Goal: Information Seeking & Learning: Learn about a topic

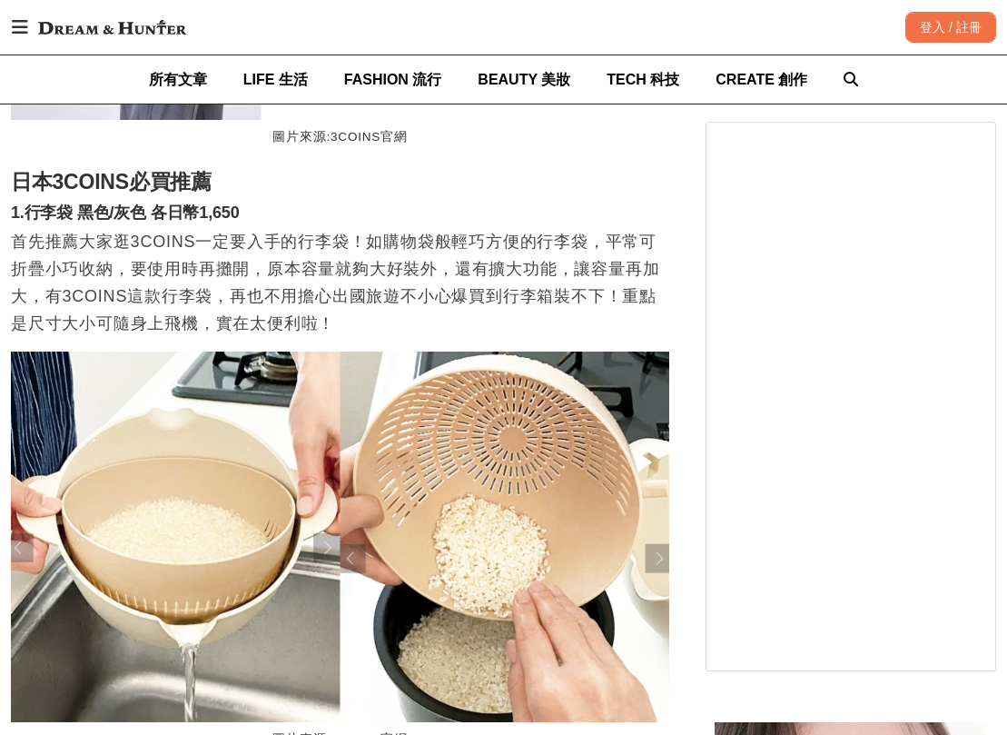
scroll to position [0, 1317]
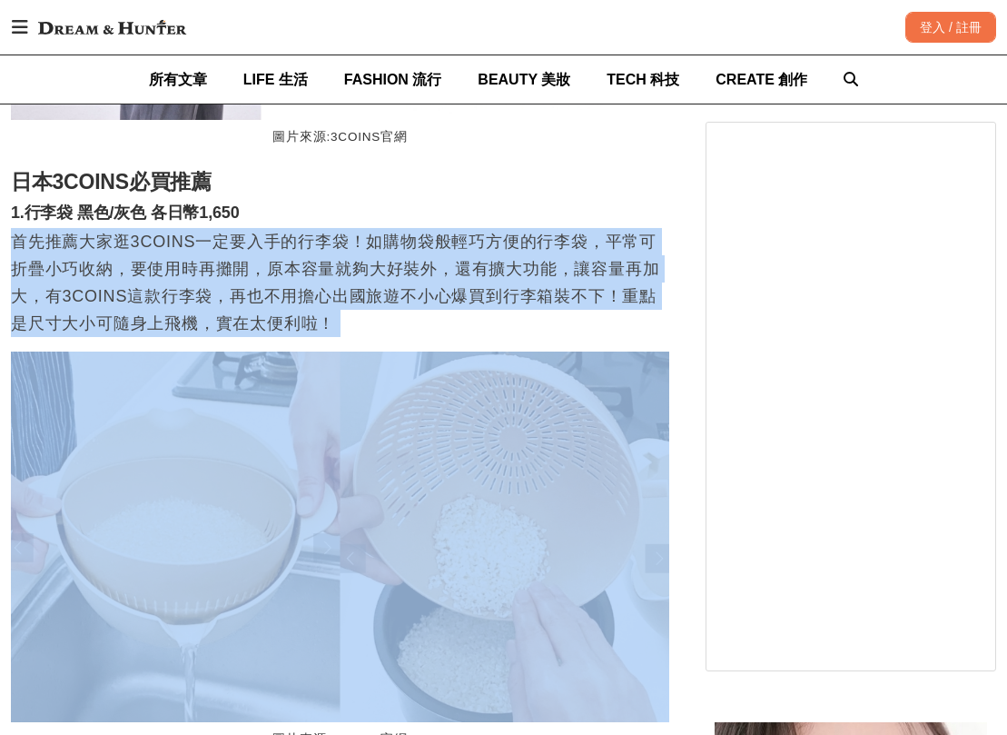
drag, startPoint x: 482, startPoint y: 202, endPoint x: 529, endPoint y: 346, distance: 151.9
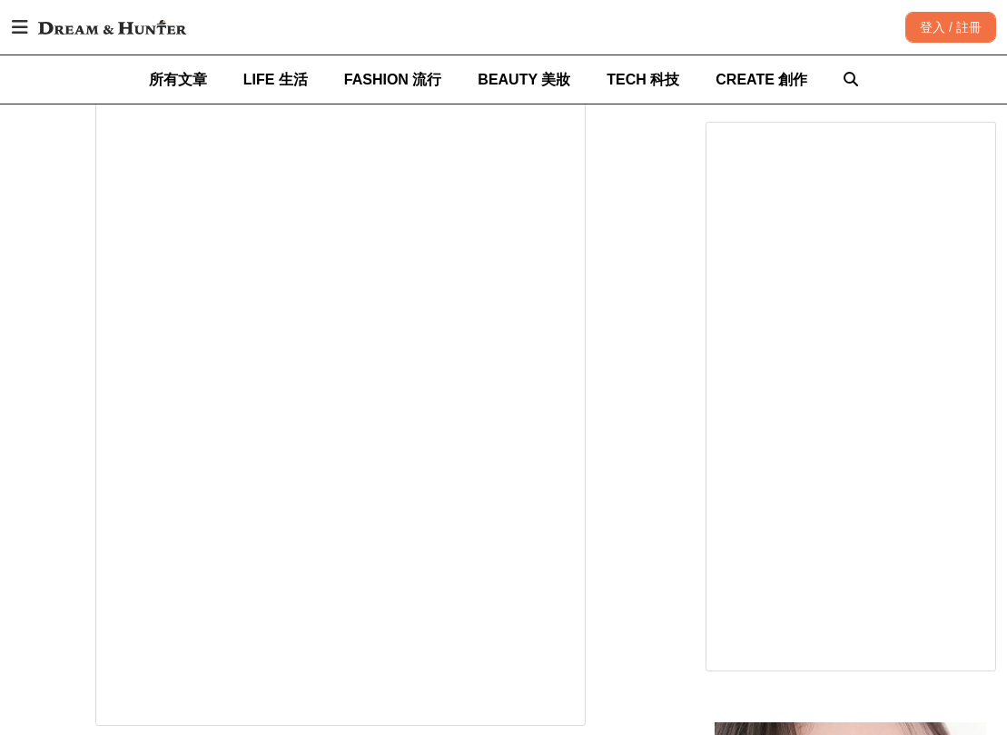
scroll to position [0, 0]
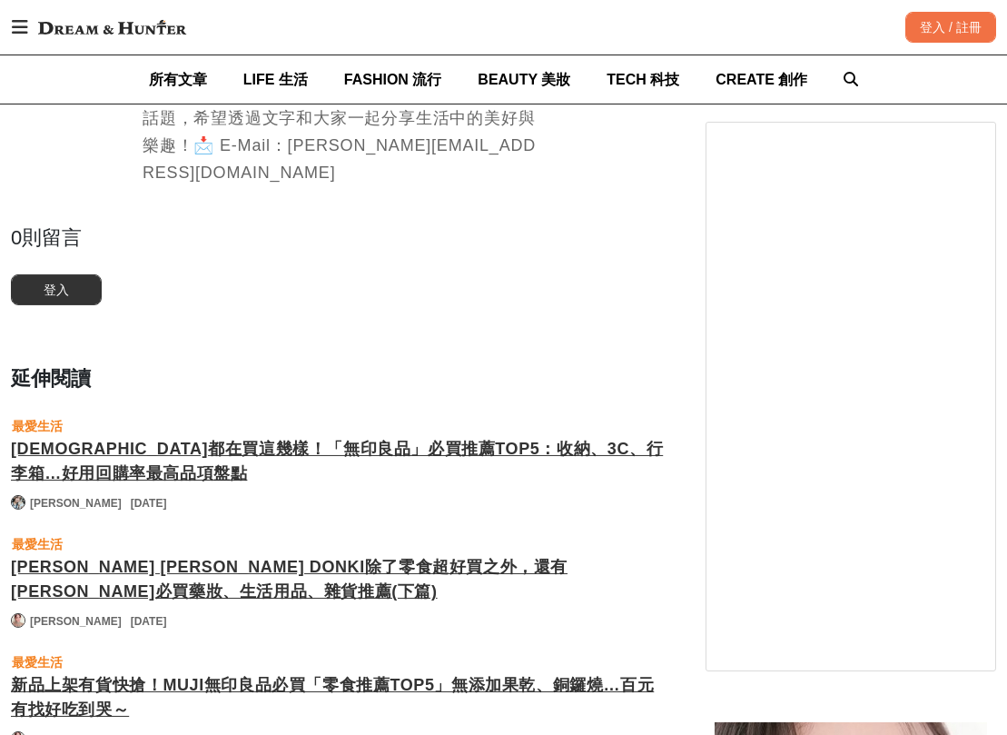
click at [534, 437] on div "[DEMOGRAPHIC_DATA]都在買這幾樣！「無印良品」必買推薦TOP5：收納、3C、行李箱…好用回購率最高品項盤點" at bounding box center [340, 461] width 658 height 49
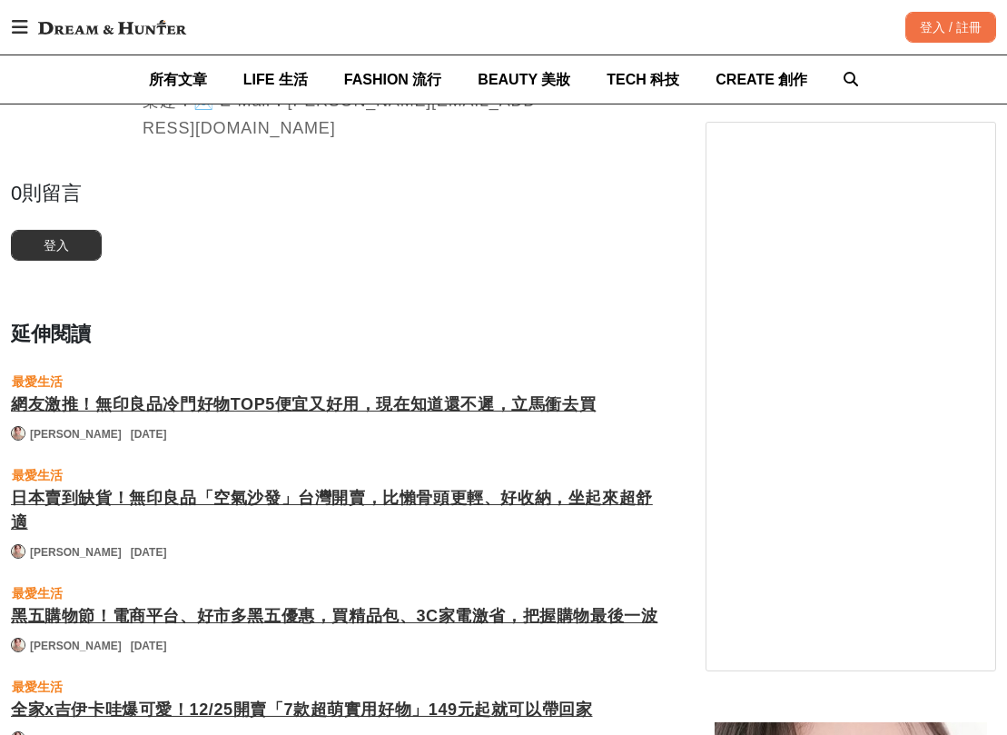
click at [511, 486] on div "日本賣到缺貨！無印良品「空氣沙發」台灣開賣，比懶骨頭更輕、好收納，坐起來超舒適" at bounding box center [340, 510] width 658 height 49
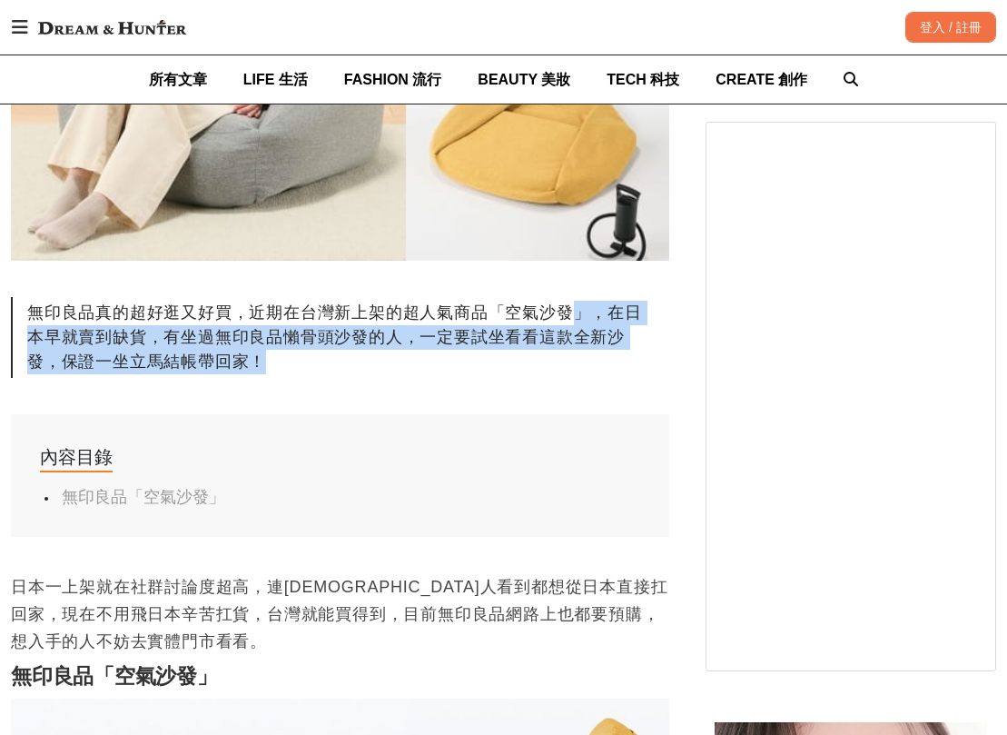
drag, startPoint x: 568, startPoint y: 308, endPoint x: 403, endPoint y: 382, distance: 181.3
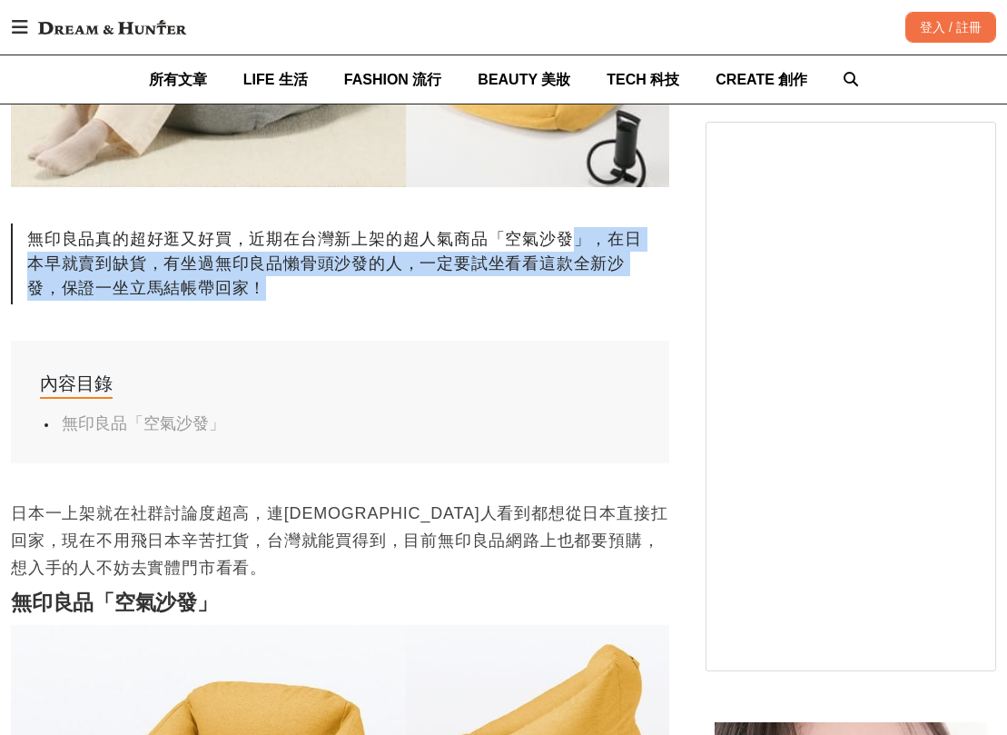
scroll to position [908, 0]
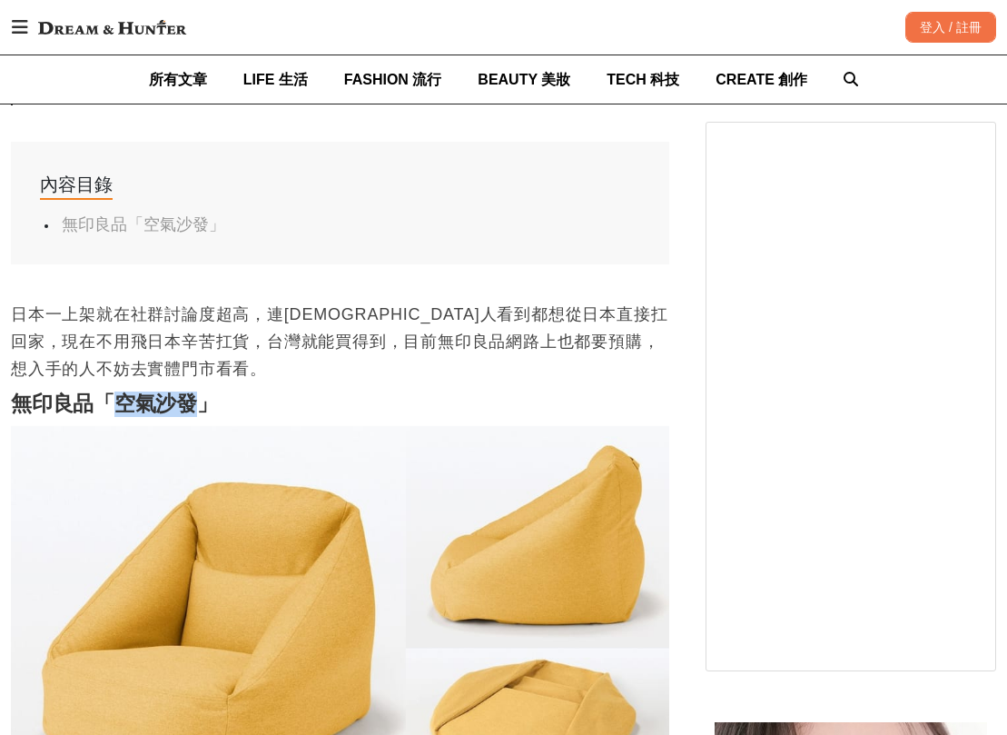
drag, startPoint x: 113, startPoint y: 401, endPoint x: 195, endPoint y: 400, distance: 82.6
click at [195, 400] on strong "無印良品「空氣沙發」" at bounding box center [114, 403] width 207 height 24
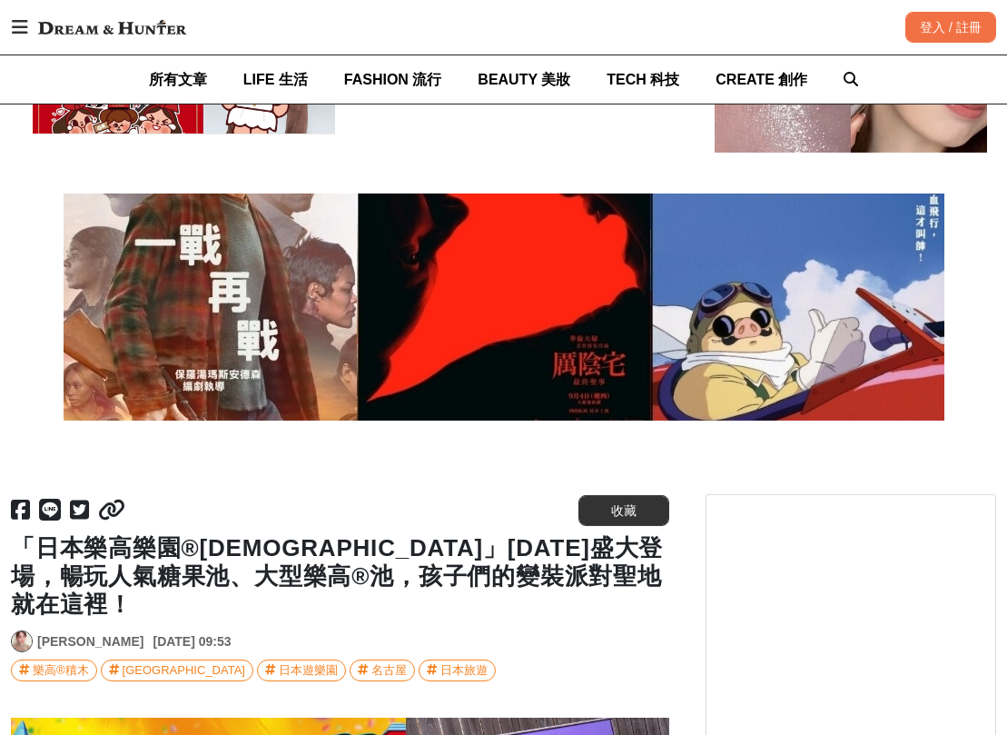
scroll to position [5176, 0]
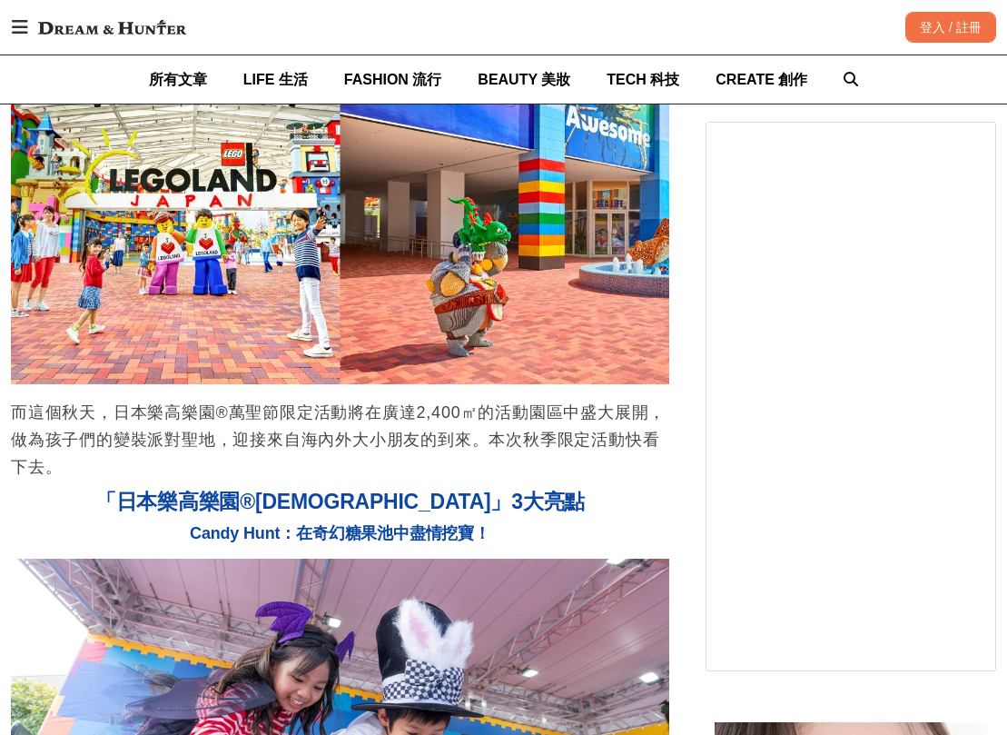
scroll to position [7446, 0]
